Goal: Obtain resource: Obtain resource

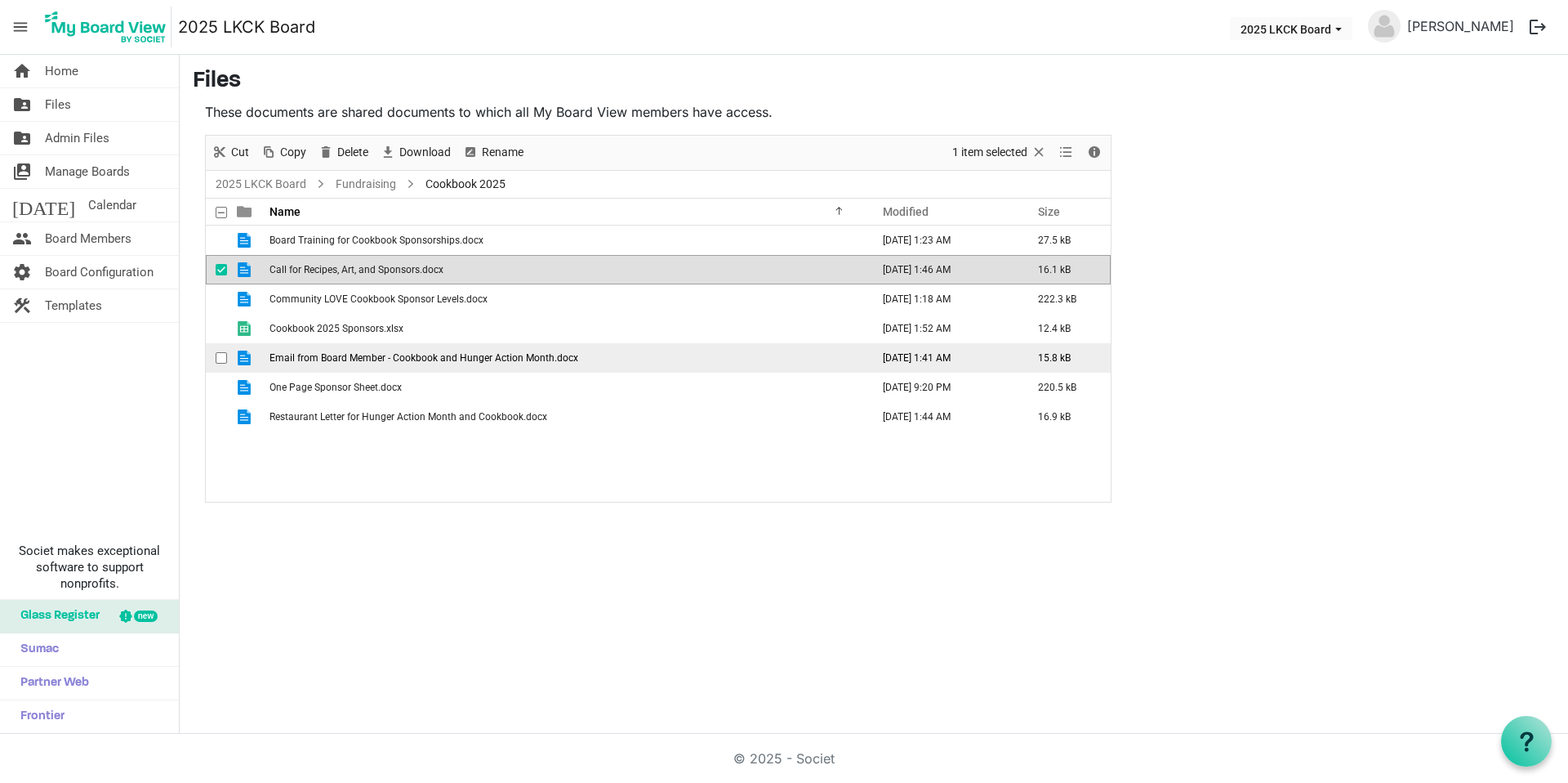
click at [396, 359] on span "Email from Board Member - Cookbook and Hunger Action Month.docx" at bounding box center [424, 358] width 308 height 11
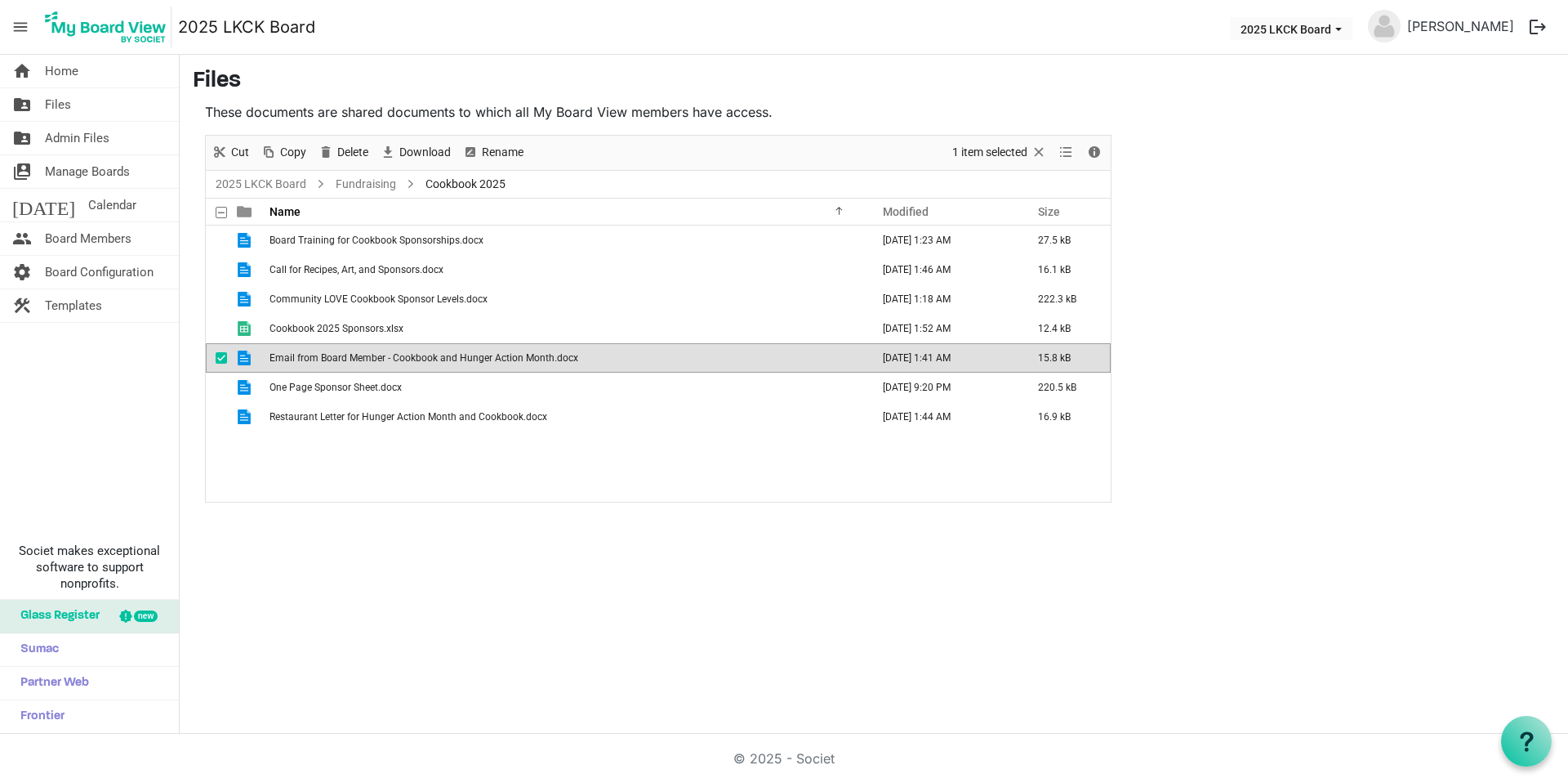
click at [396, 359] on span "Email from Board Member - Cookbook and Hunger Action Month.docx" at bounding box center [424, 358] width 308 height 11
click at [605, 355] on td "Email from Board Member - Cookbook and Hunger Action Month.docx" at bounding box center [564, 357] width 601 height 29
click at [594, 355] on td "Email from Board Member - Cookbook and Hunger Action Month.docx" at bounding box center [564, 357] width 601 height 29
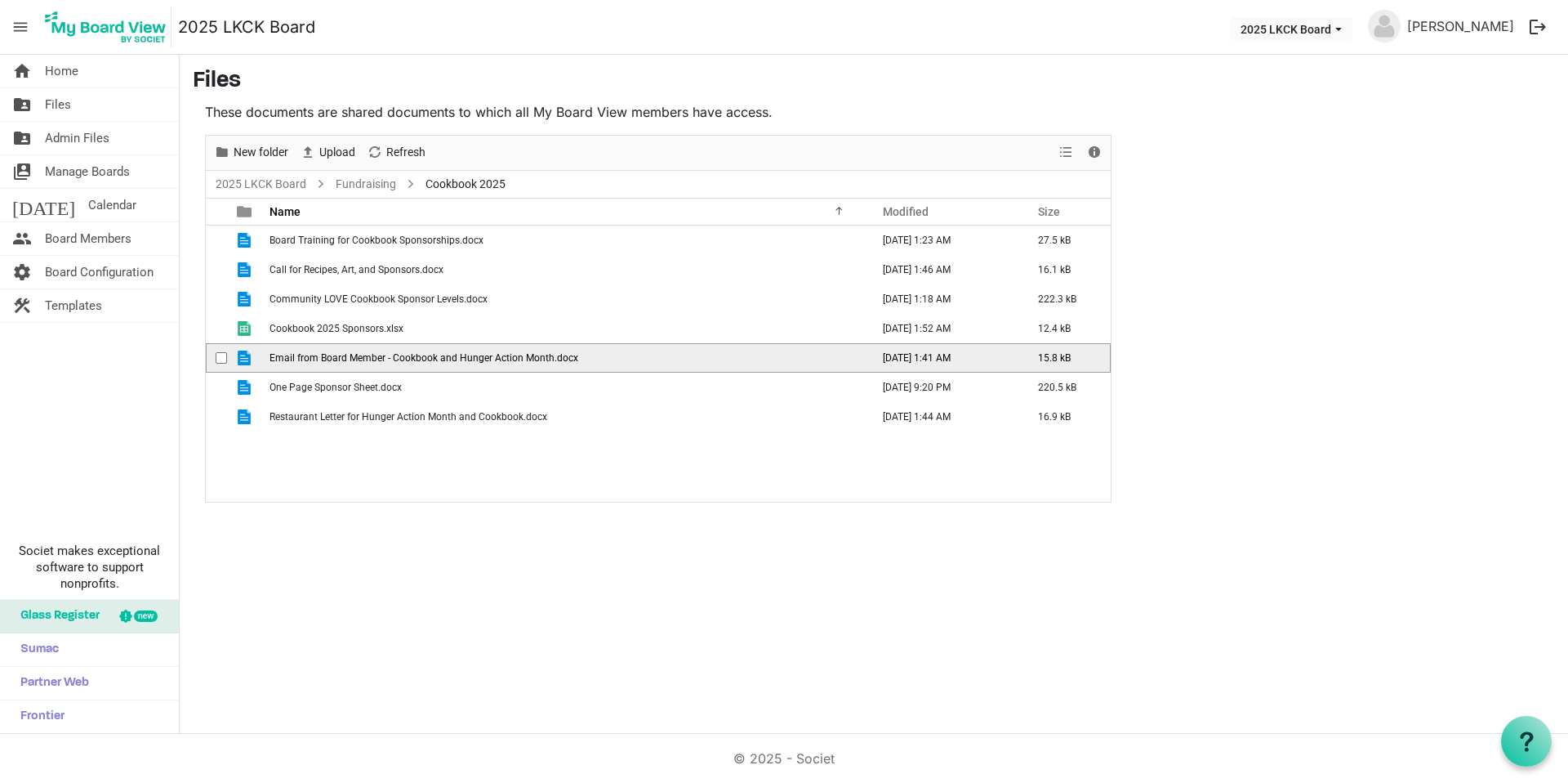
click at [594, 355] on td "Email from Board Member - Cookbook and Hunger Action Month.docx" at bounding box center [564, 357] width 601 height 29
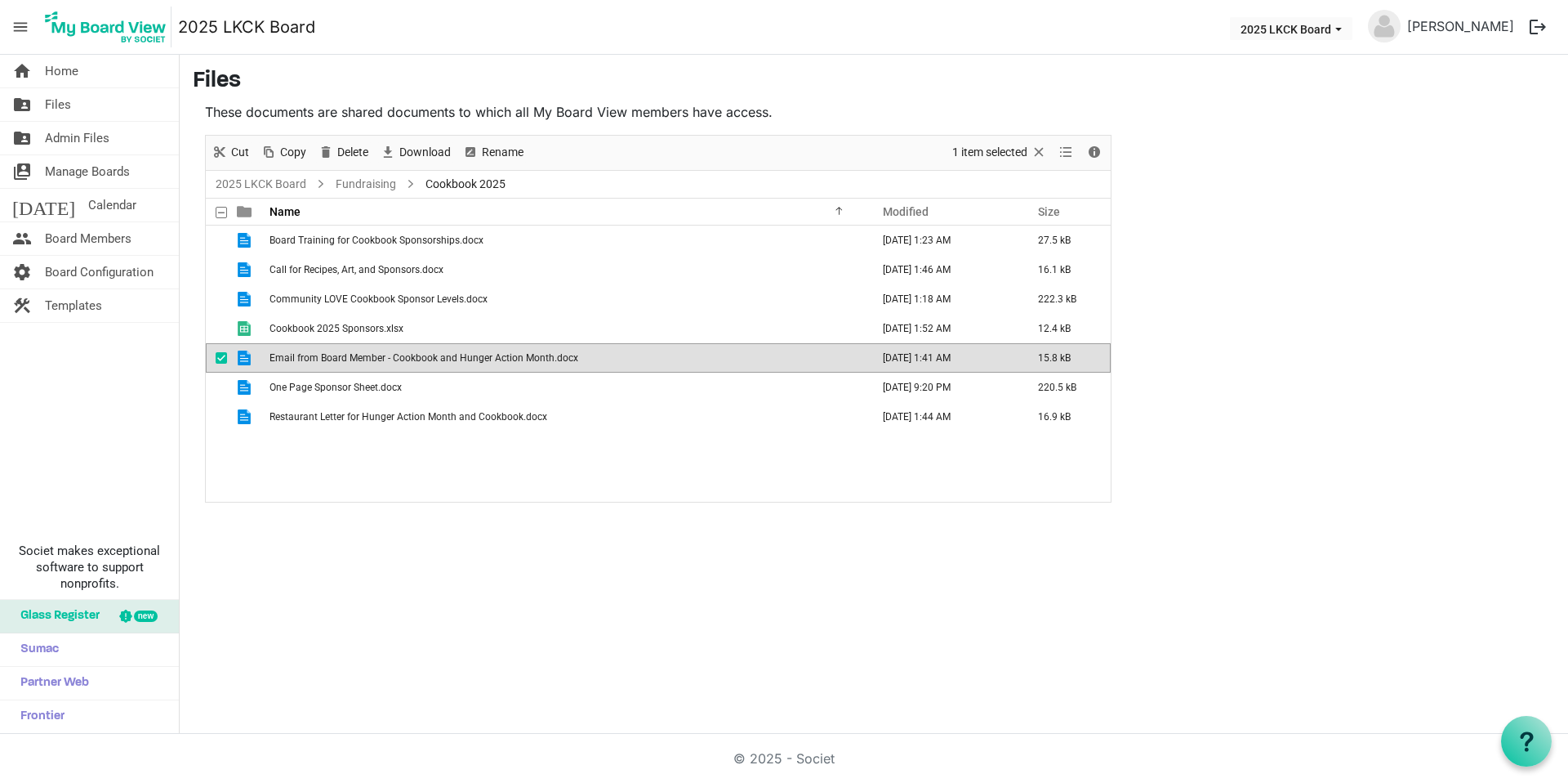
click at [594, 355] on td "Email from Board Member - Cookbook and Hunger Action Month.docx" at bounding box center [564, 357] width 601 height 29
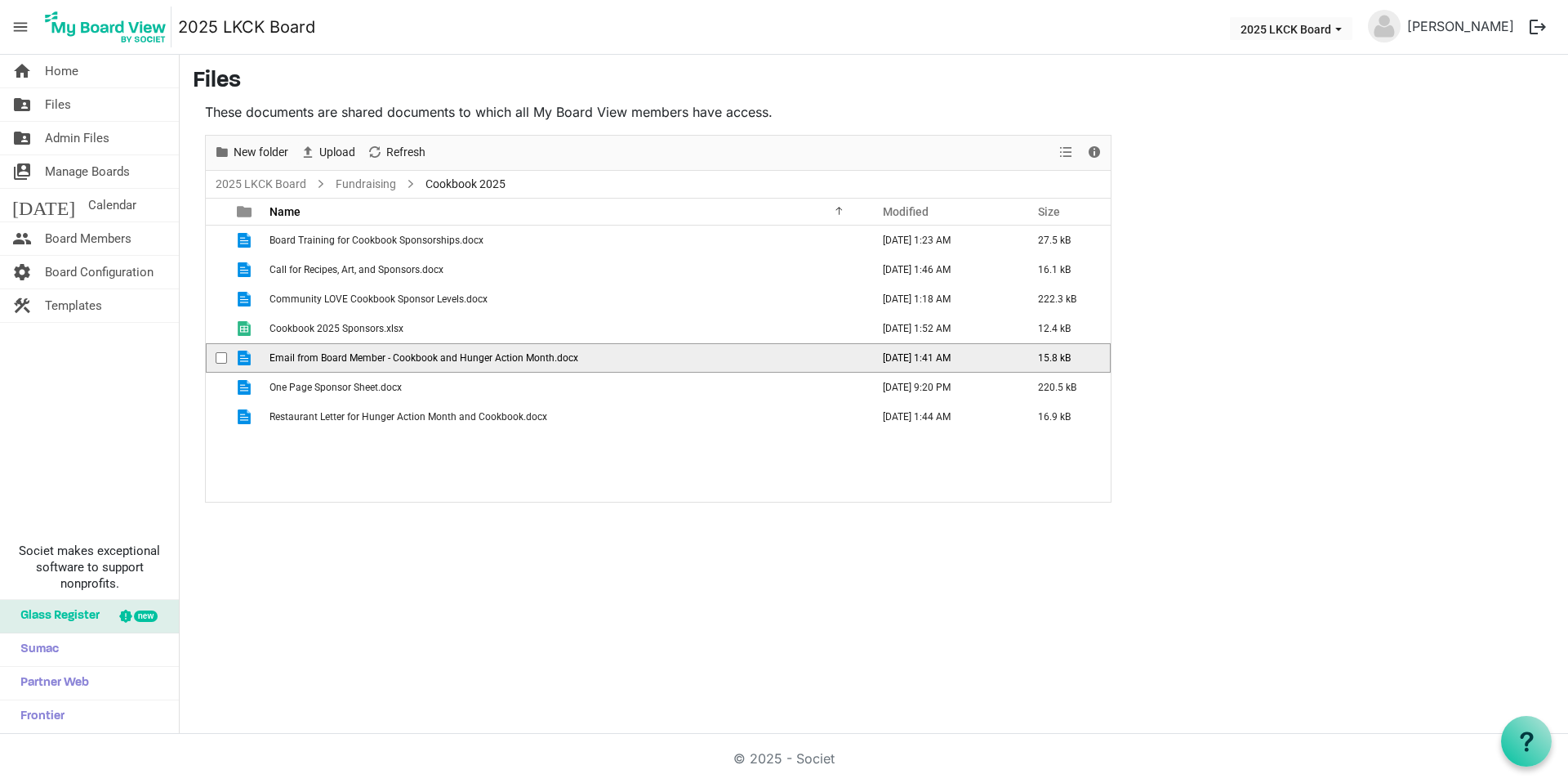
click at [594, 355] on td "Email from Board Member - Cookbook and Hunger Action Month.docx" at bounding box center [564, 357] width 601 height 29
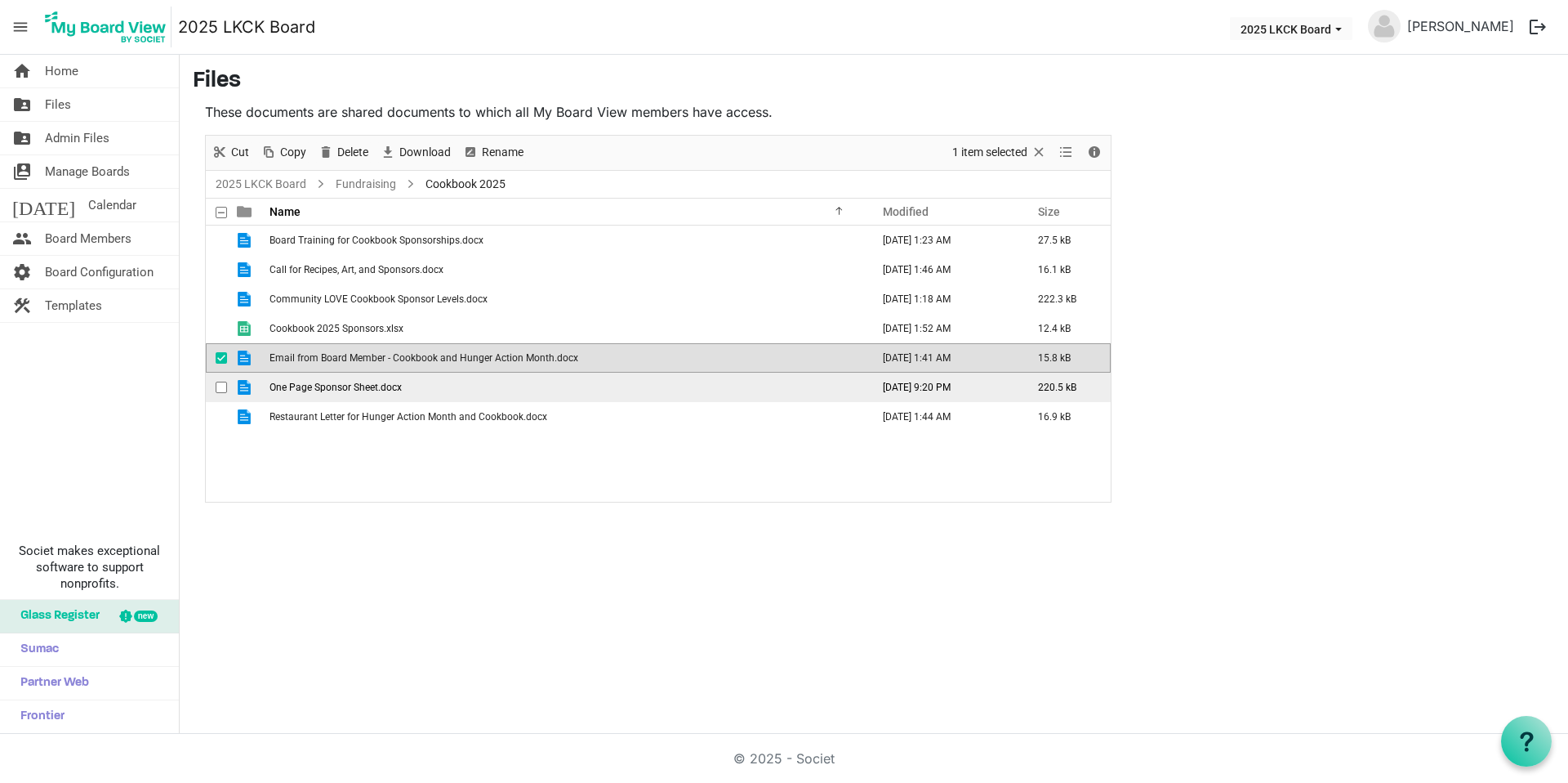
click at [358, 386] on span "One Page Sponsor Sheet.docx" at bounding box center [336, 387] width 132 height 11
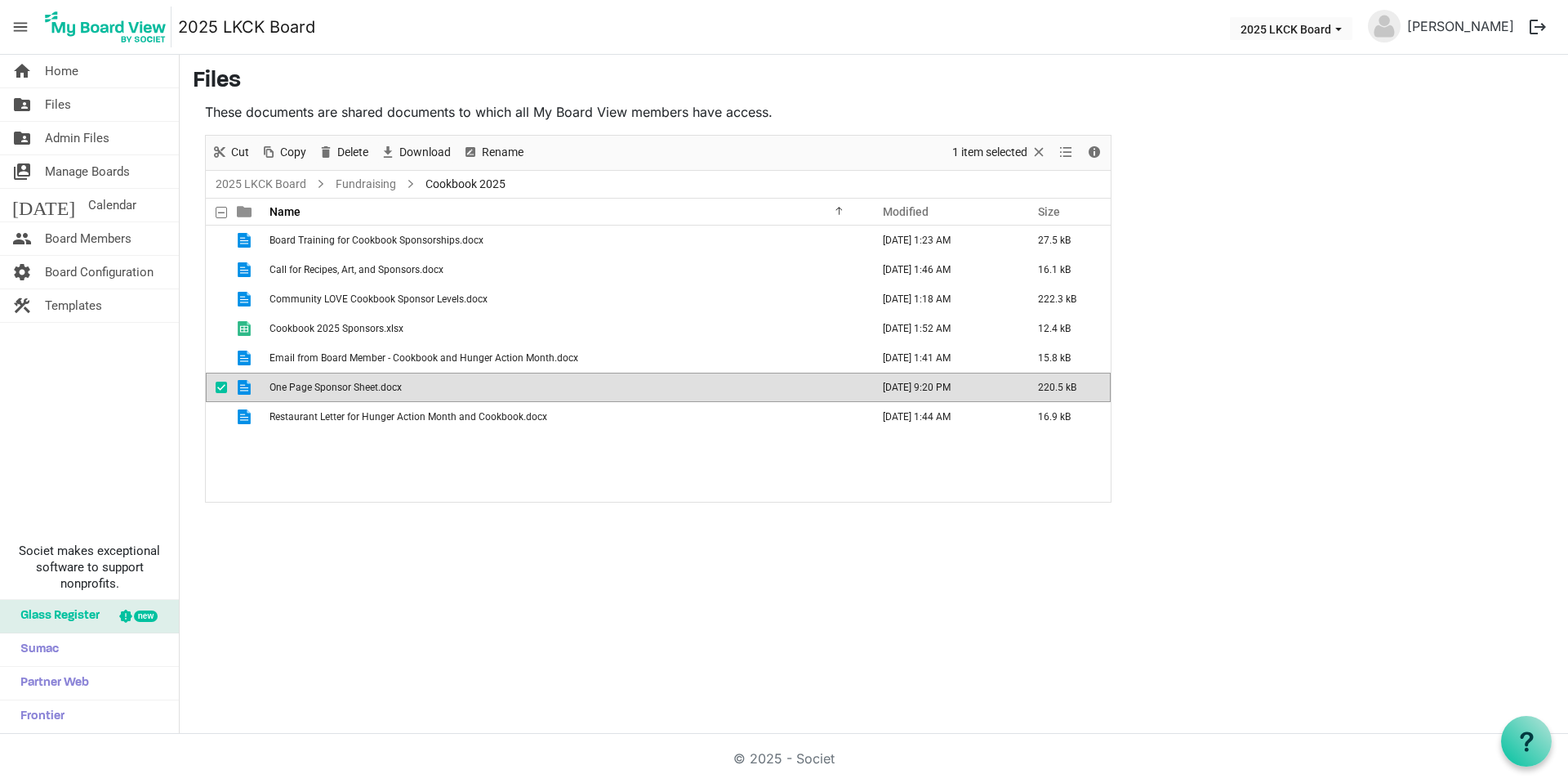
click at [358, 386] on span "One Page Sponsor Sheet.docx" at bounding box center [336, 387] width 132 height 11
click at [404, 414] on span "Restaurant Letter for Hunger Action Month and Cookbook.docx" at bounding box center [409, 416] width 277 height 11
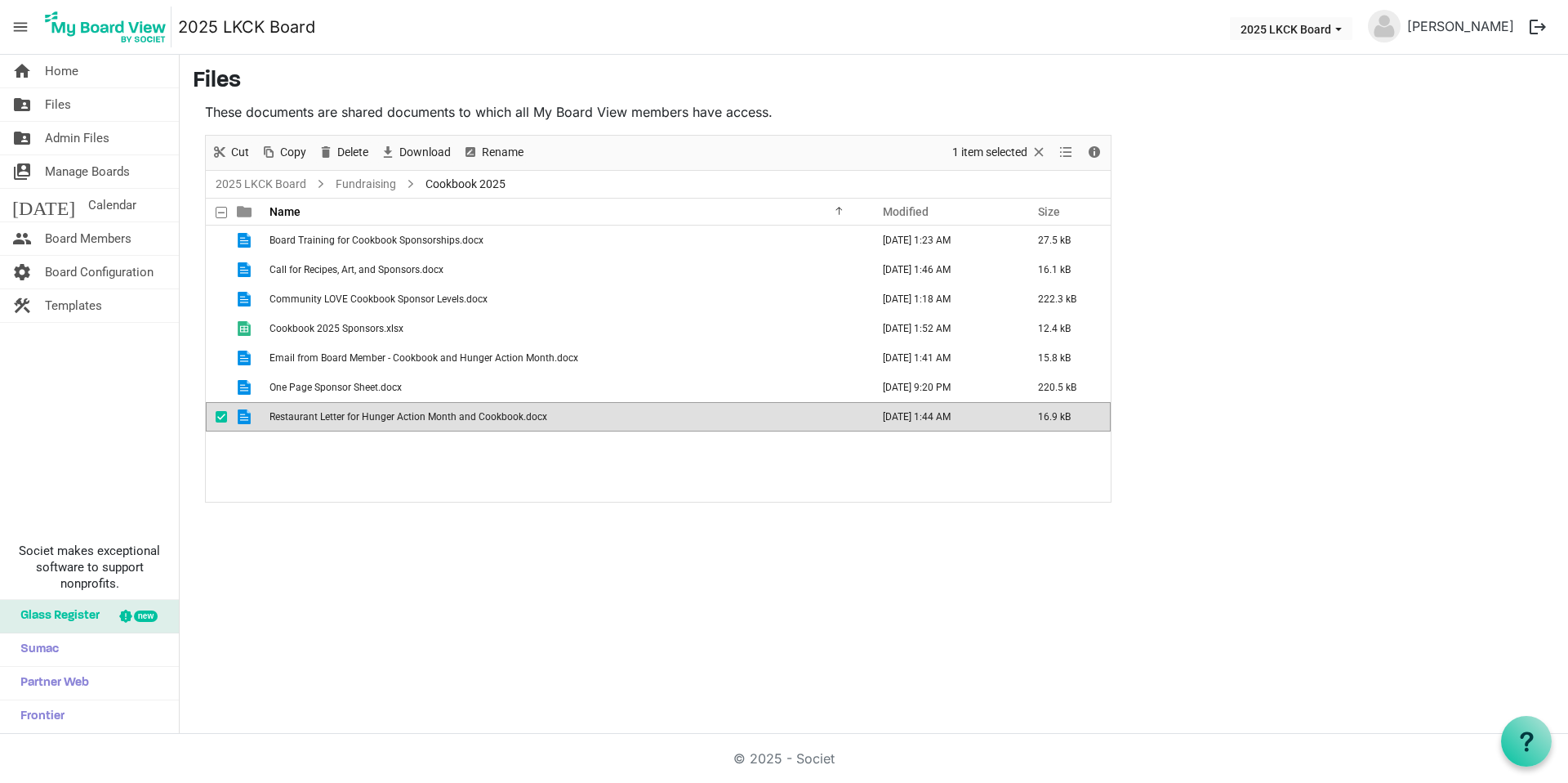
click at [404, 414] on span "Restaurant Letter for Hunger Action Month and Cookbook.docx" at bounding box center [409, 416] width 277 height 11
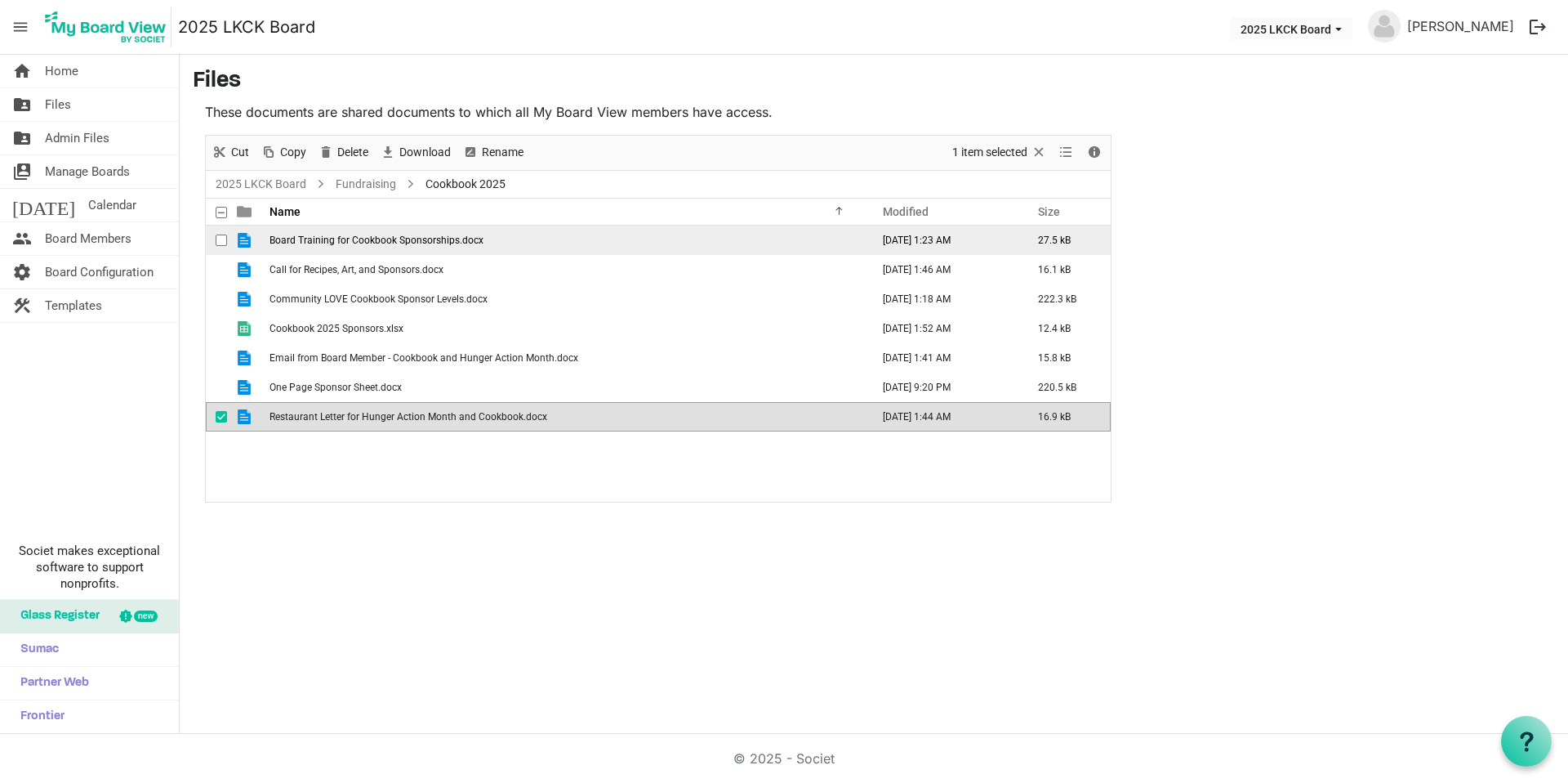
click at [372, 239] on span "Board Training for Cookbook Sponsorships.docx" at bounding box center [377, 240] width 214 height 11
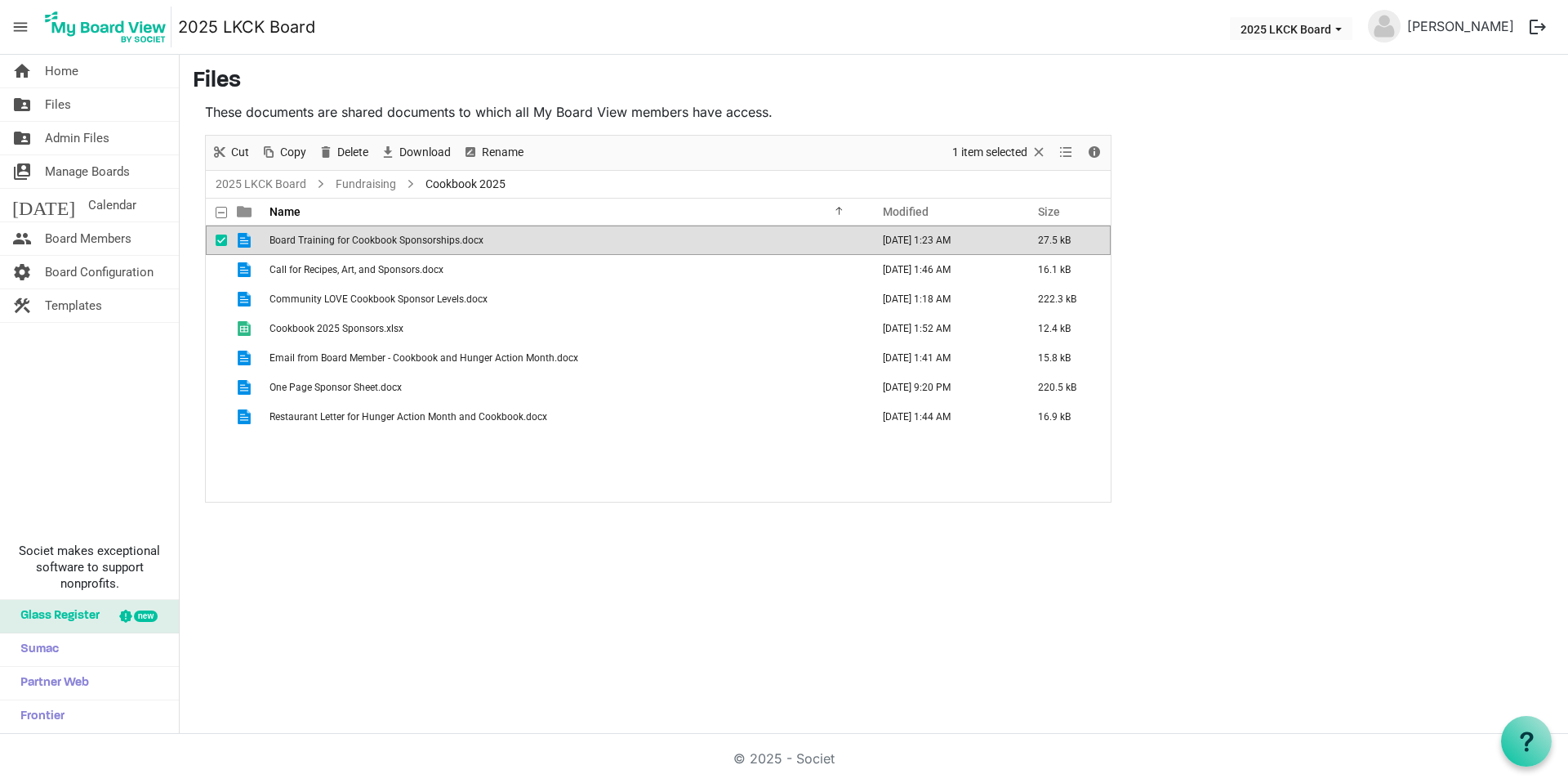
click at [372, 239] on span "Board Training for Cookbook Sponsorships.docx" at bounding box center [377, 240] width 214 height 11
click at [331, 269] on span "Call for Recipes, Art, and Sponsors.docx" at bounding box center [357, 269] width 174 height 11
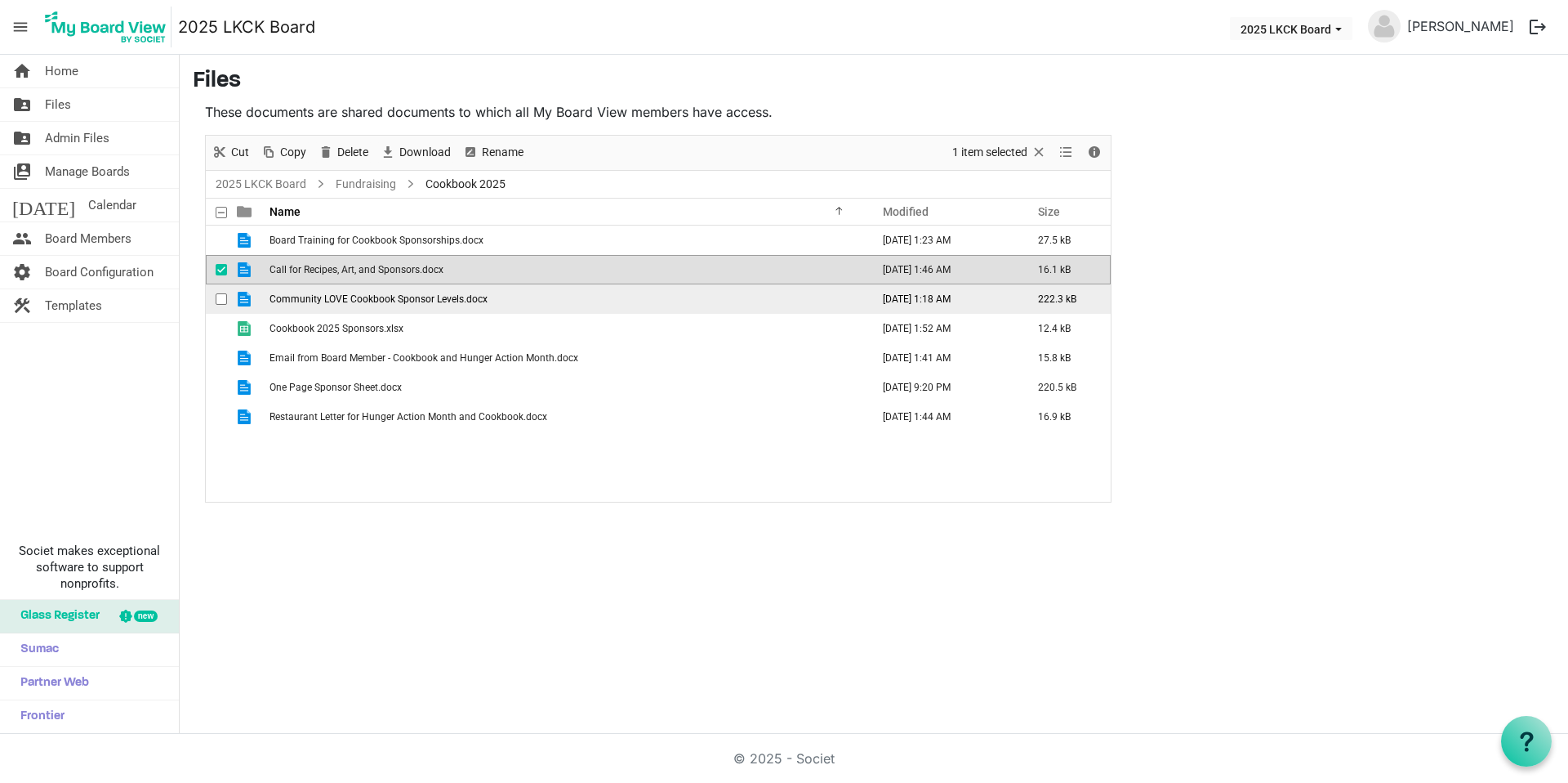
click at [424, 301] on span "Community LOVE Cookbook Sponsor Levels.docx" at bounding box center [379, 299] width 218 height 11
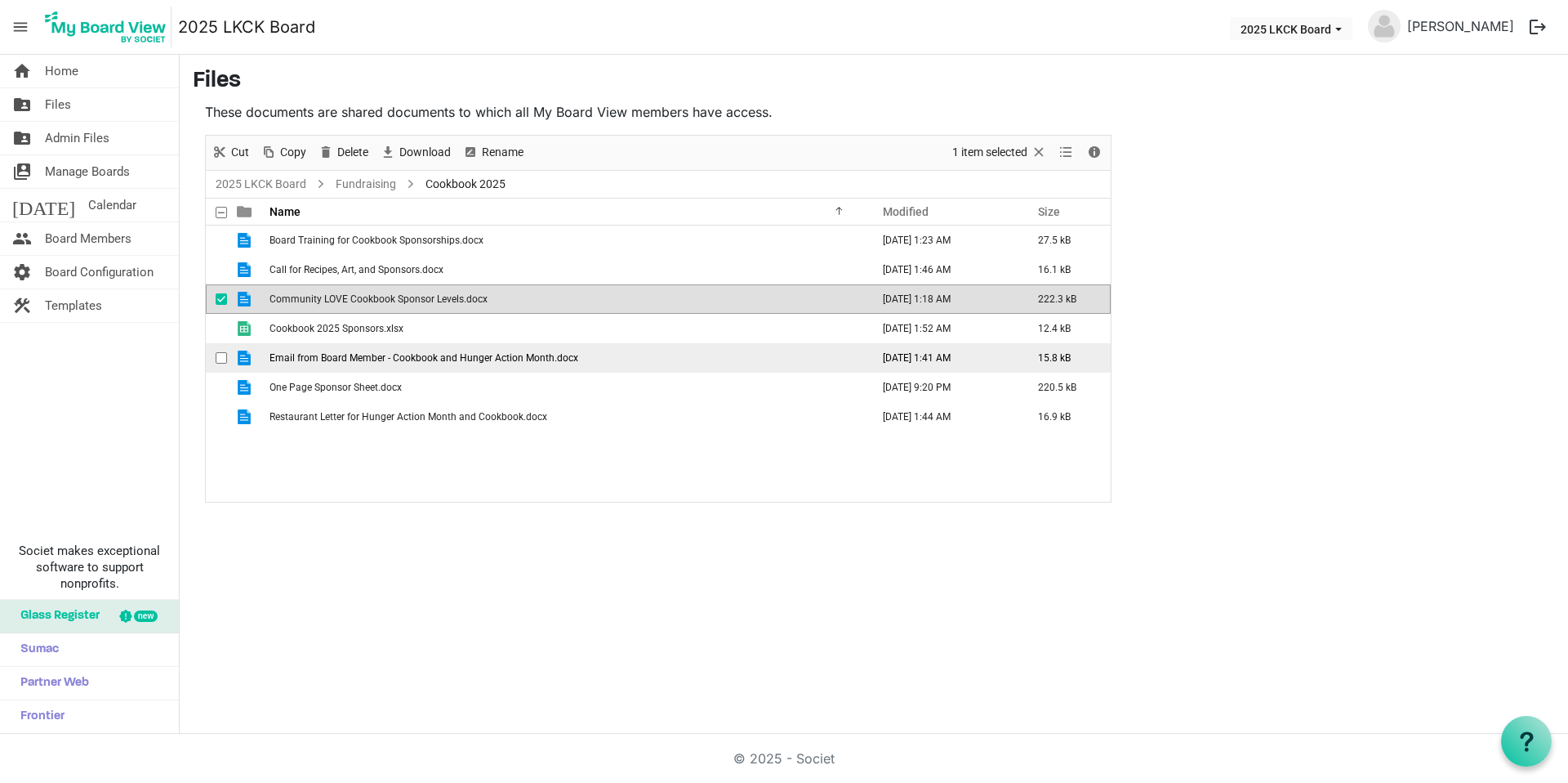
click at [322, 354] on span "Email from Board Member - Cookbook and Hunger Action Month.docx" at bounding box center [424, 358] width 308 height 11
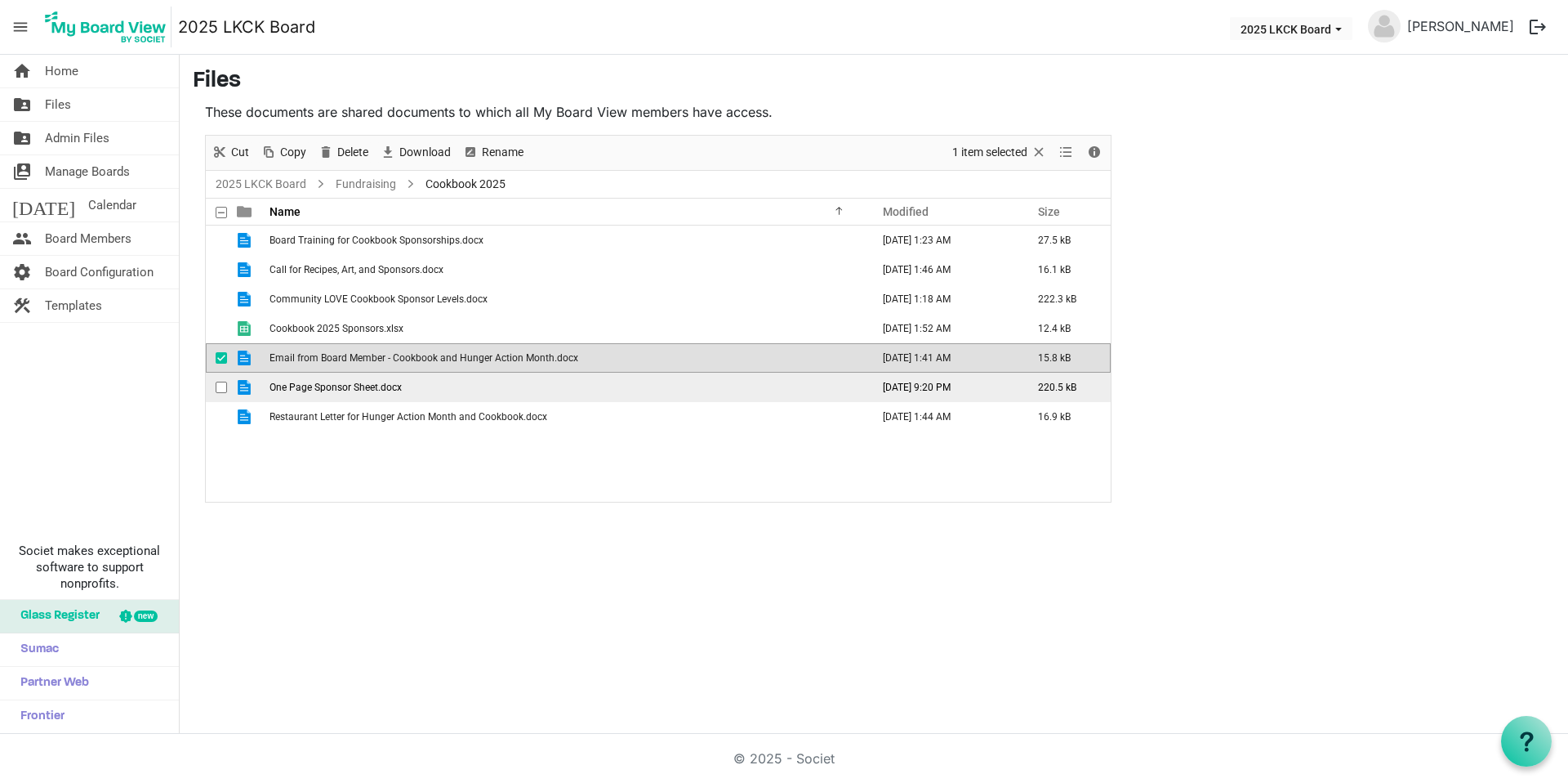
click at [315, 385] on span "One Page Sponsor Sheet.docx" at bounding box center [336, 387] width 132 height 11
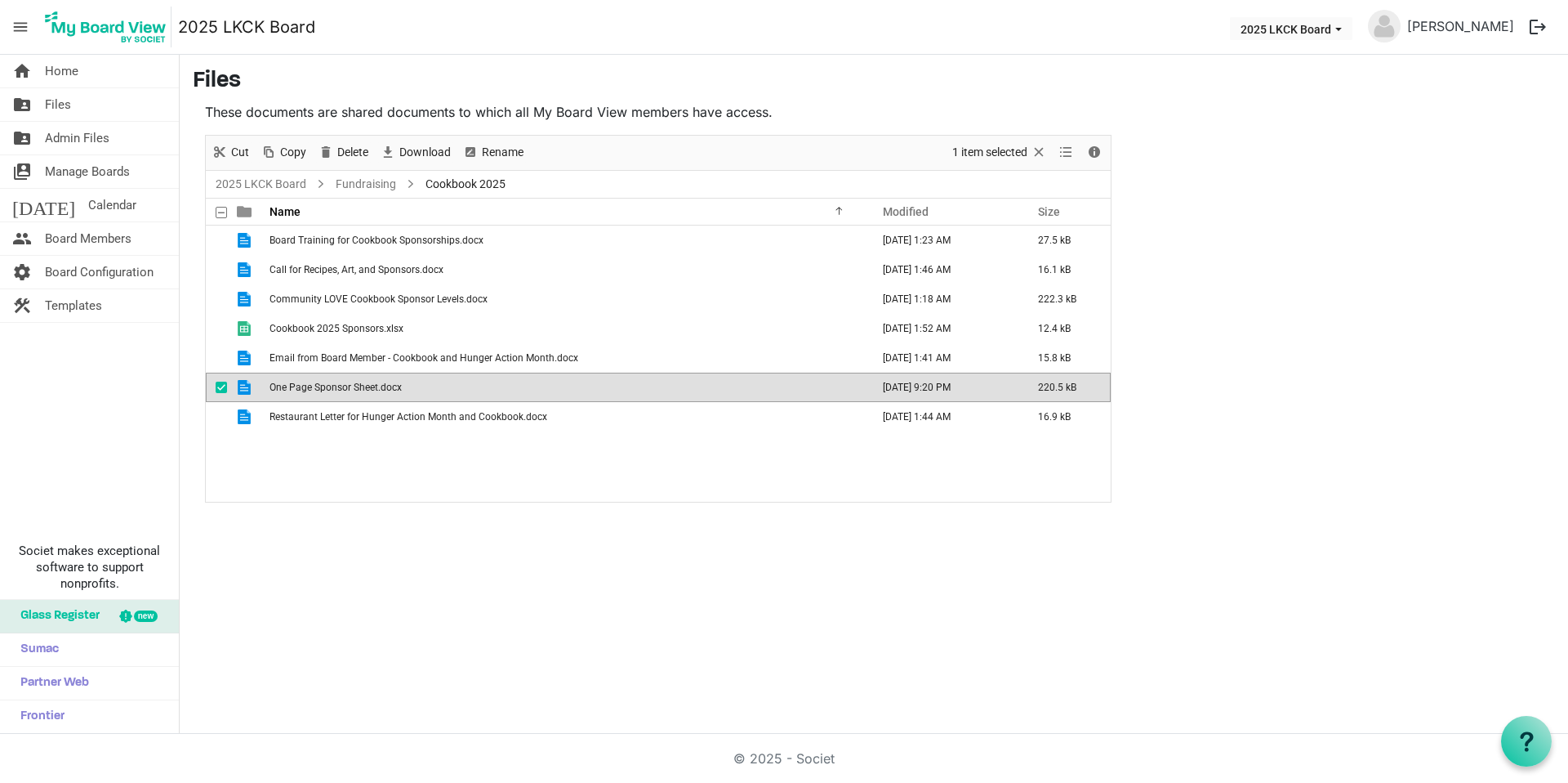
click at [315, 385] on span "One Page Sponsor Sheet.docx" at bounding box center [336, 387] width 132 height 11
click at [408, 407] on td "Restaurant Letter for Hunger Action Month and Cookbook.docx" at bounding box center [564, 416] width 601 height 29
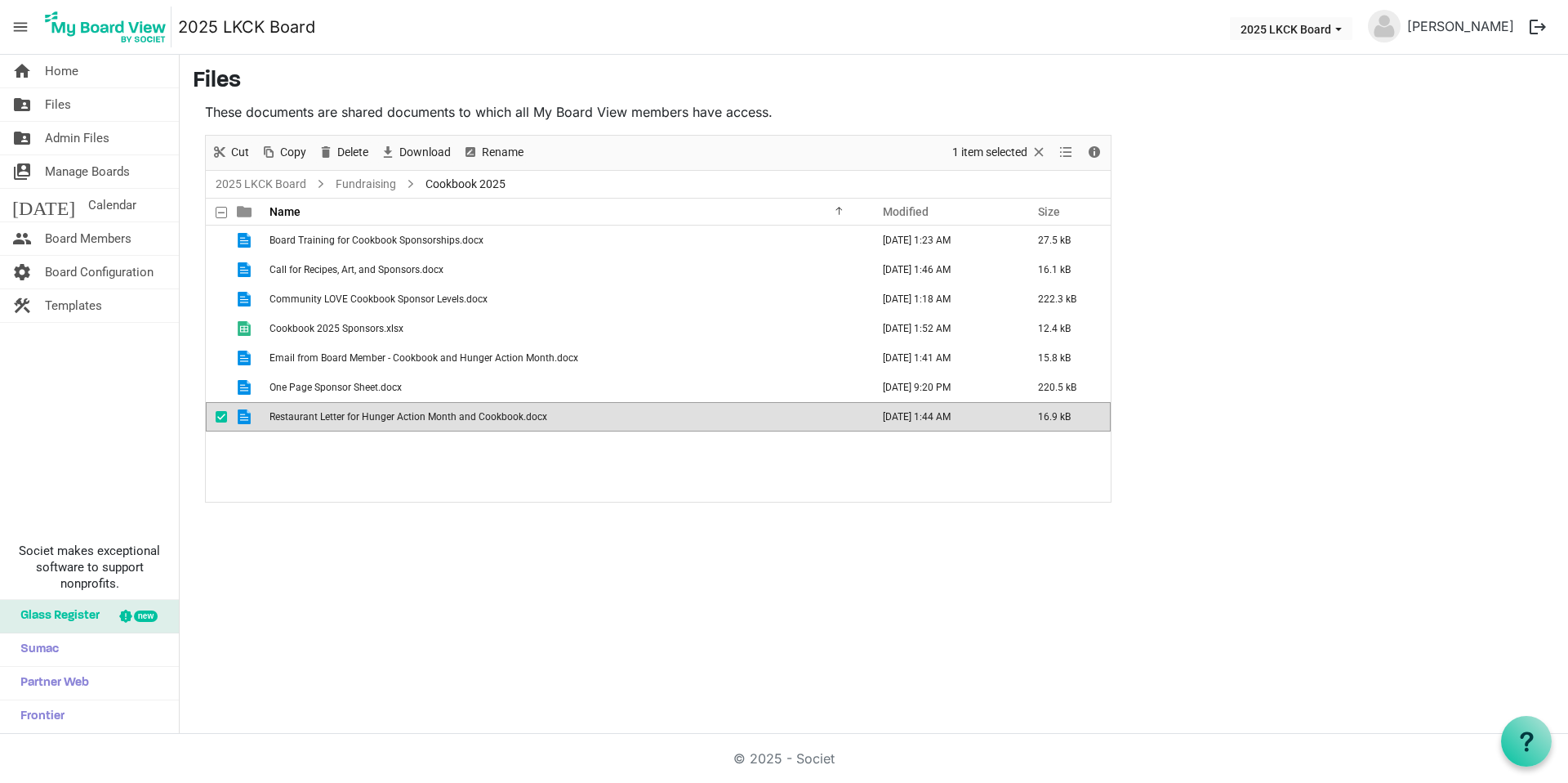
click at [404, 412] on span "Restaurant Letter for Hunger Action Month and Cookbook.docx" at bounding box center [409, 416] width 277 height 11
